Goal: Task Accomplishment & Management: Manage account settings

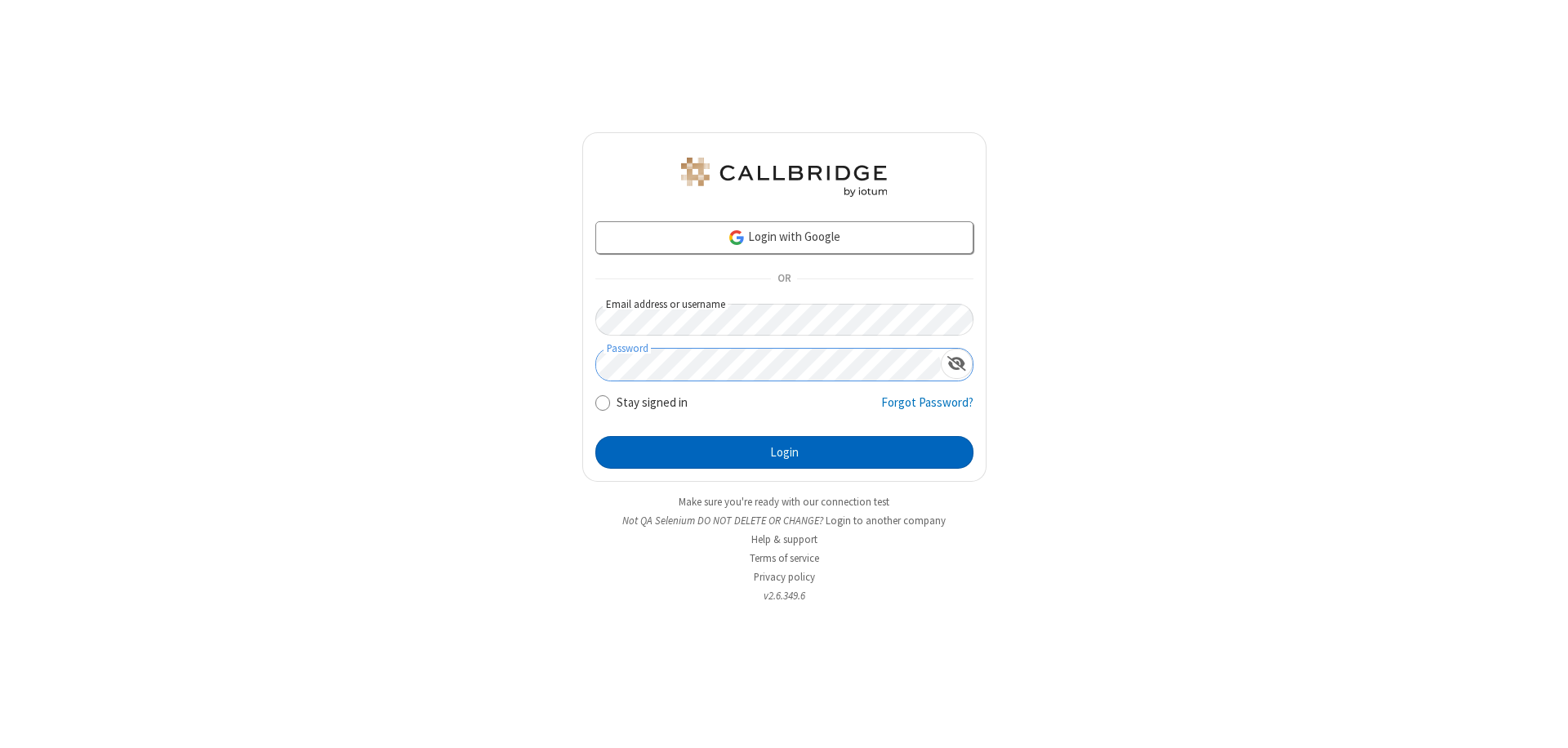
click at [784, 452] on button "Login" at bounding box center [784, 452] width 378 height 32
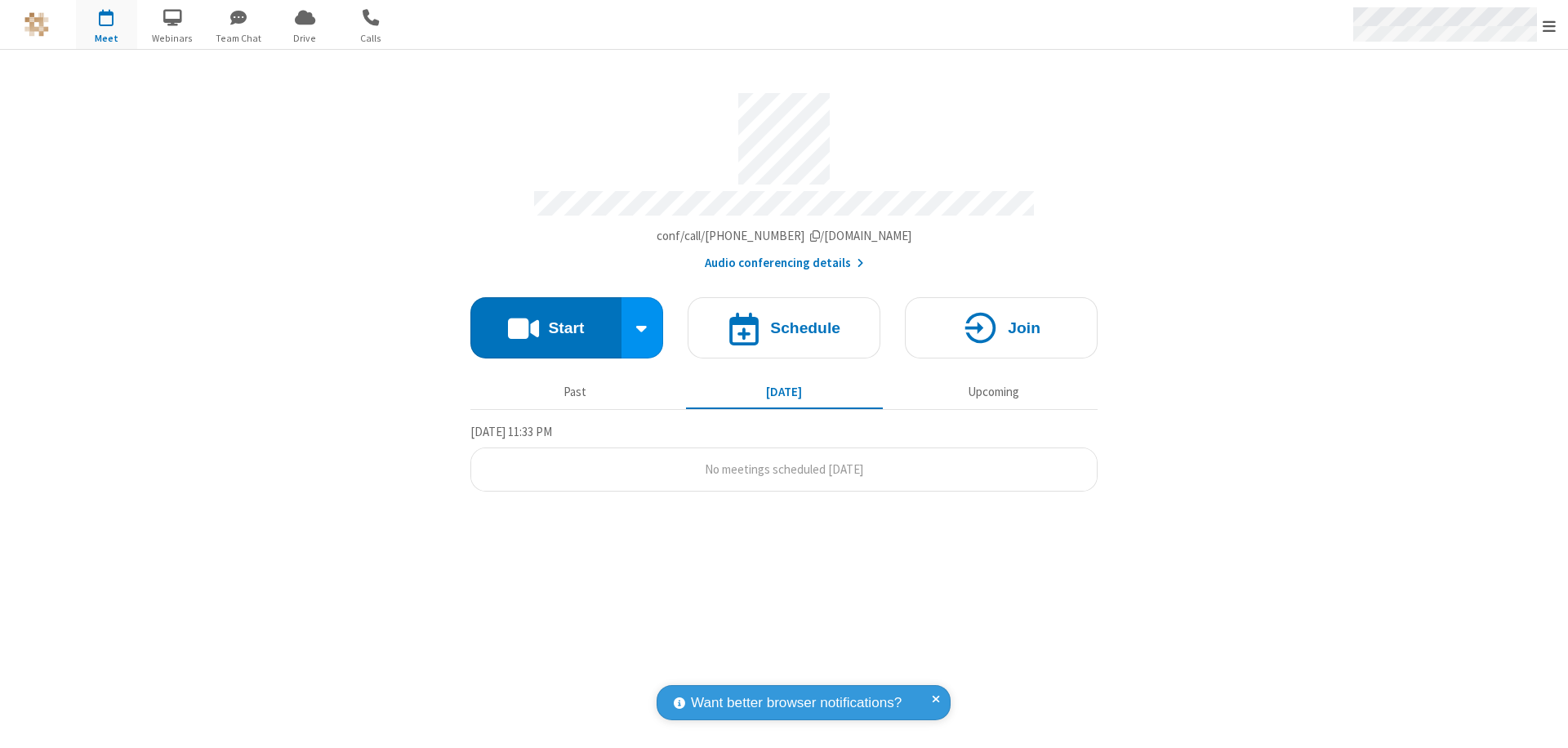
click at [1549, 25] on span "Open menu" at bounding box center [1548, 26] width 13 height 16
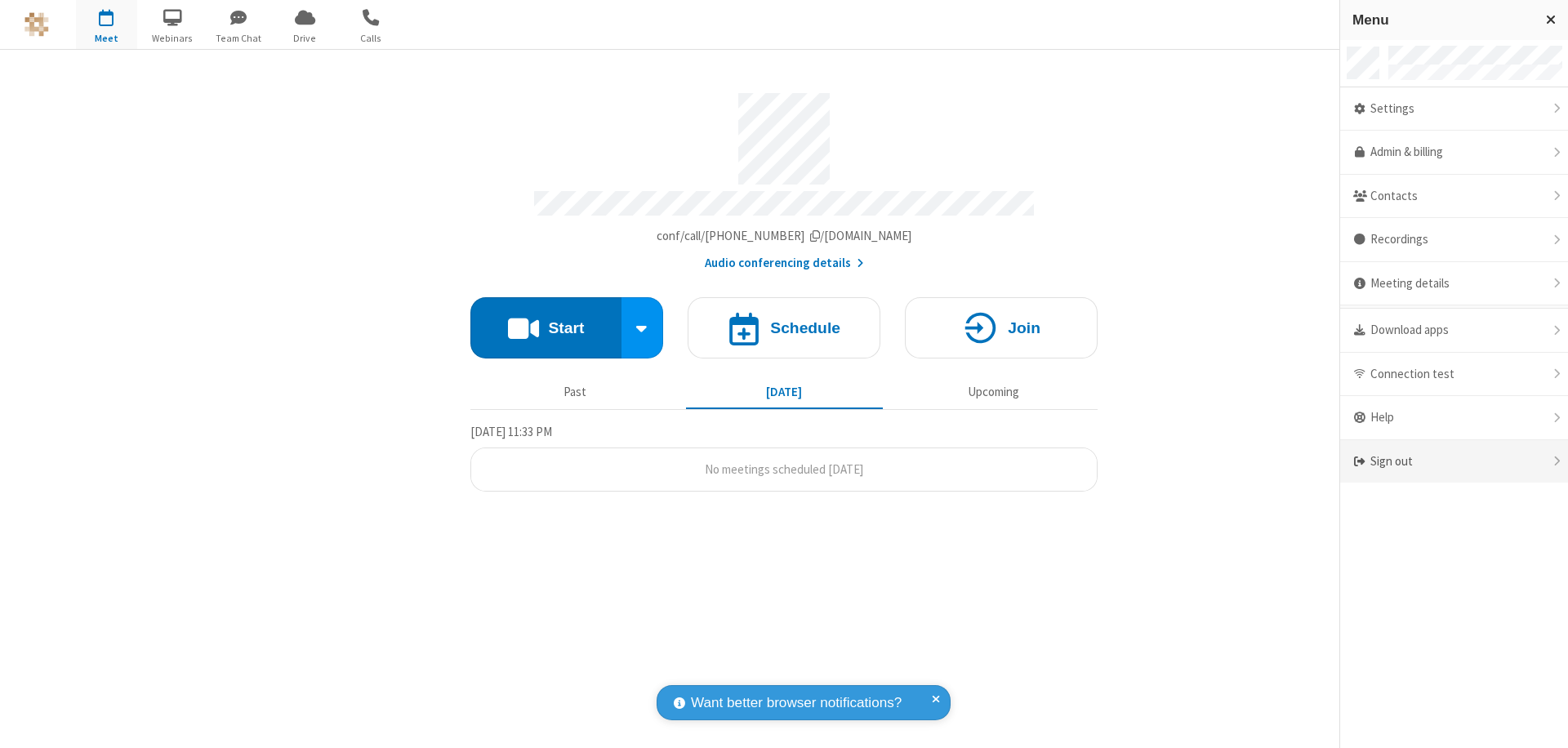
click at [1454, 462] on div "Sign out" at bounding box center [1454, 462] width 228 height 43
